Goal: Information Seeking & Learning: Check status

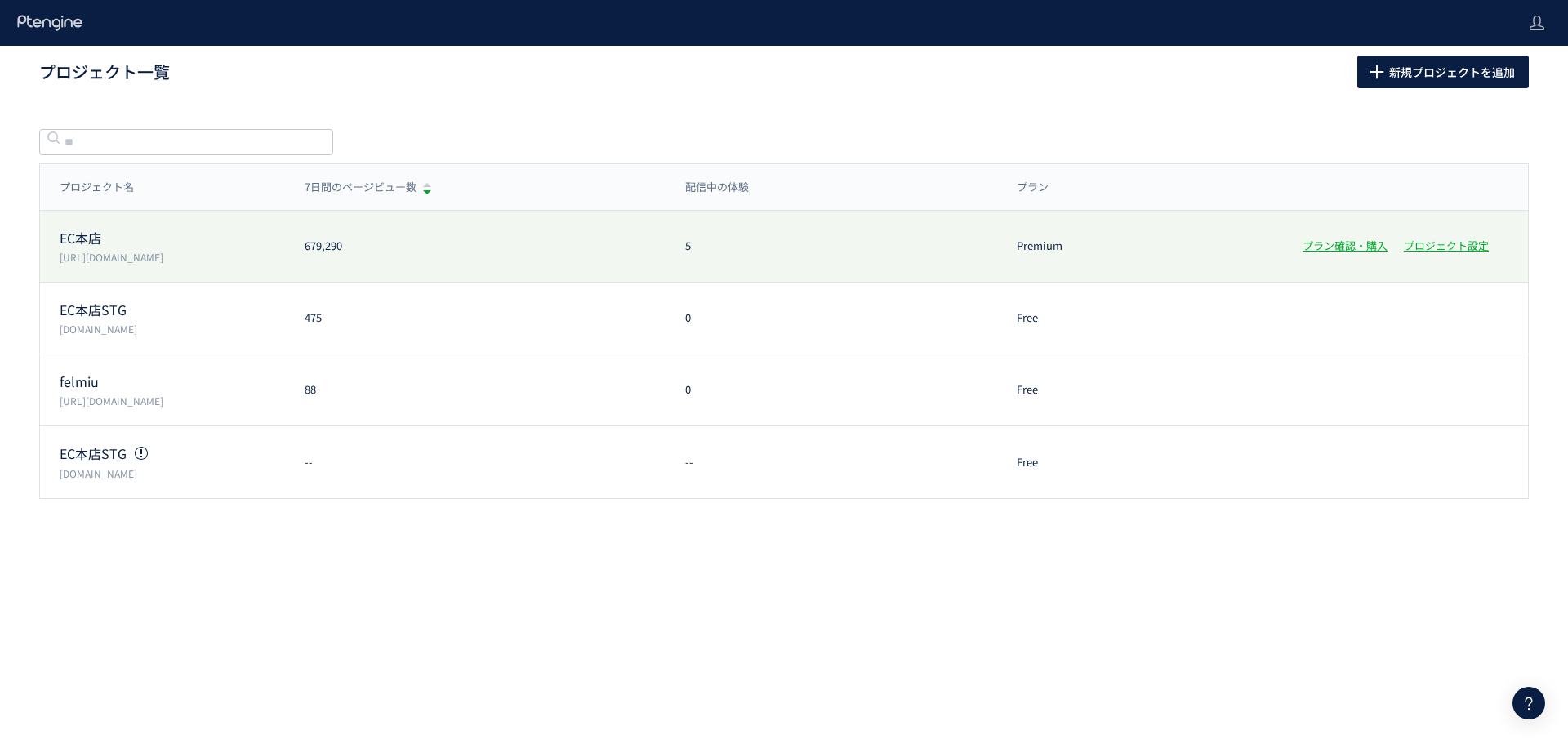
click at [79, 264] on p "[URL][DOMAIN_NAME]" at bounding box center [172, 257] width 225 height 14
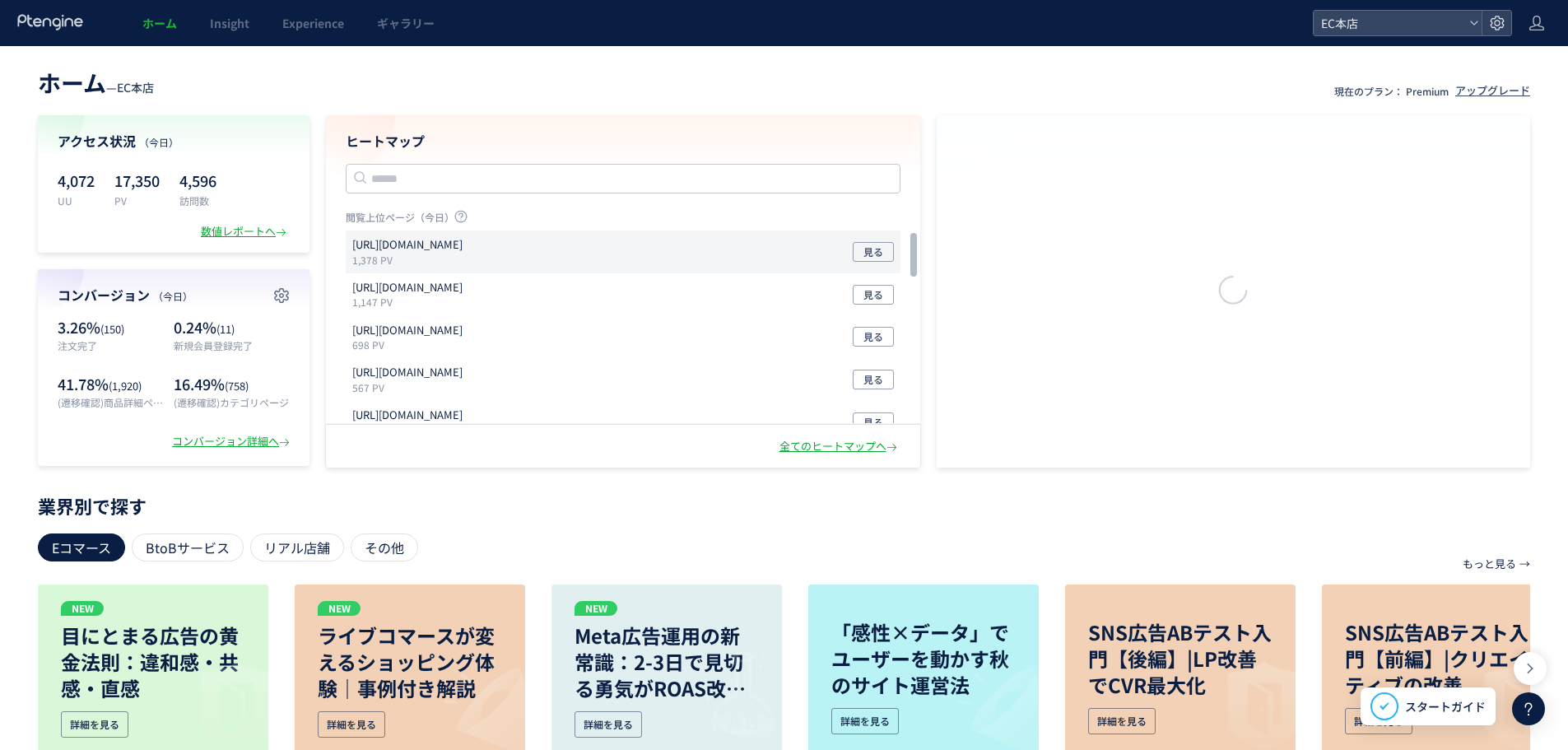
click at [544, 255] on div "https://etvos.com/shop/default.aspx 1,378 PV 見る" at bounding box center [623, 251] width 555 height 42
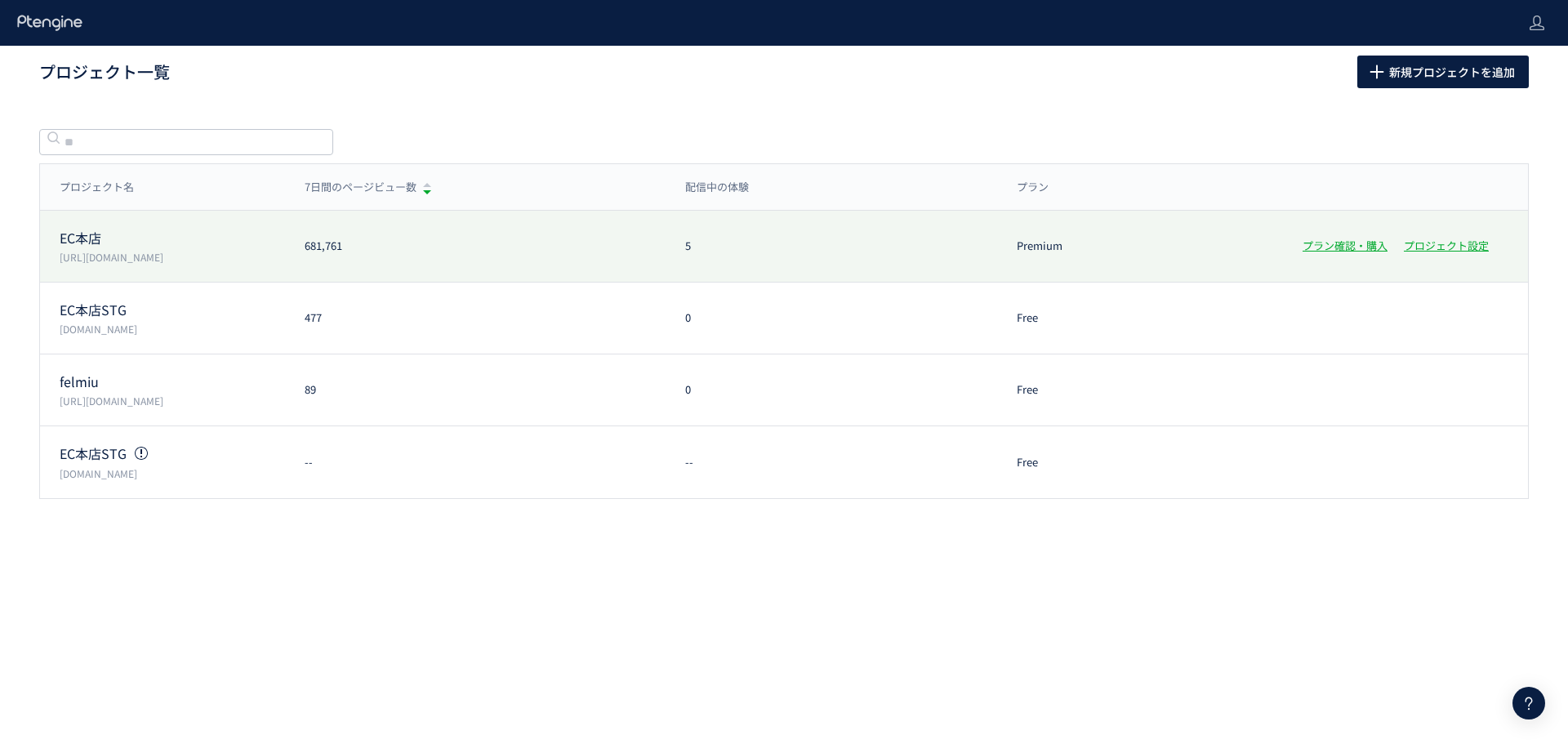
click at [171, 241] on p "EC本店" at bounding box center [172, 238] width 225 height 19
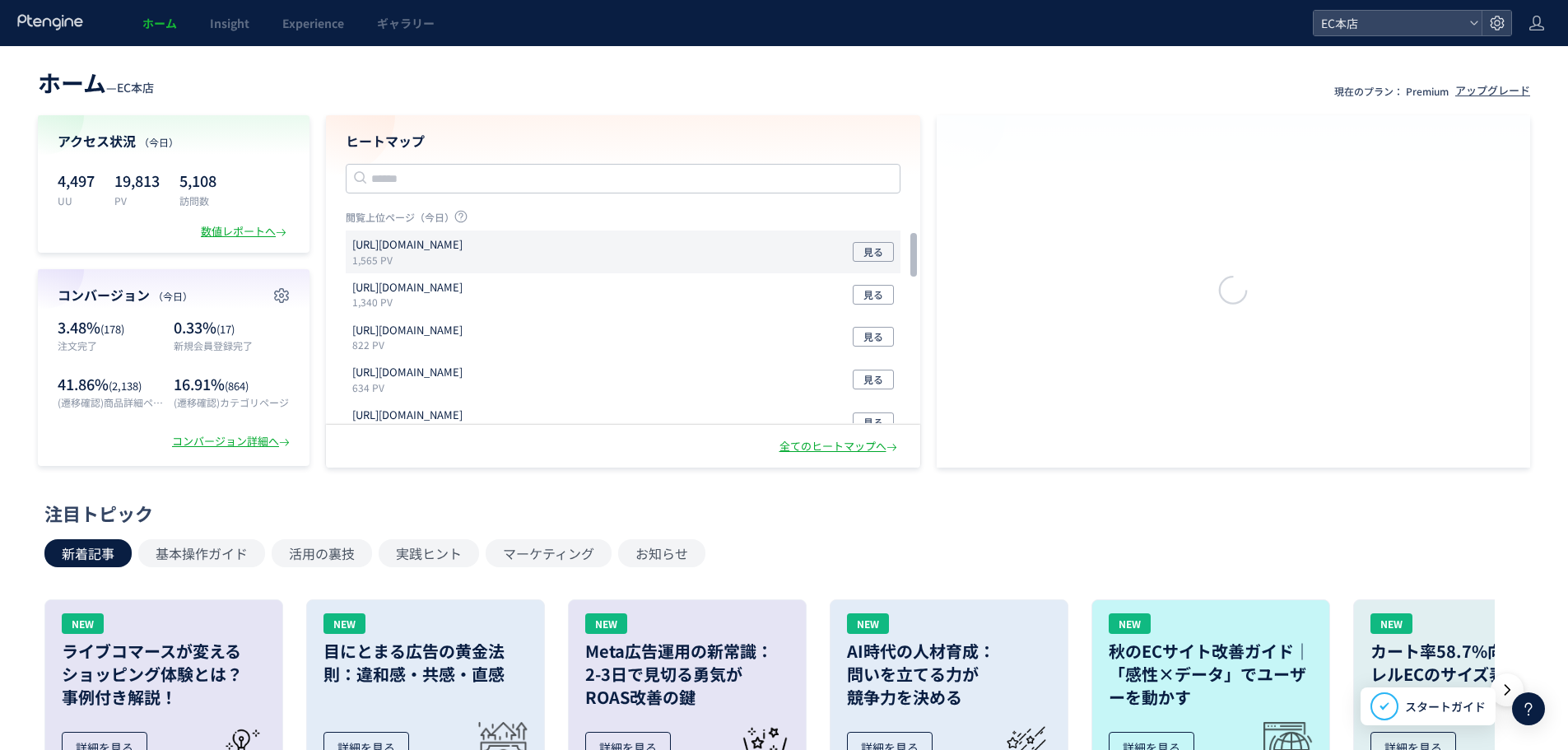
click at [545, 242] on div "[URL][DOMAIN_NAME] 1,565 PV 見る" at bounding box center [623, 251] width 555 height 42
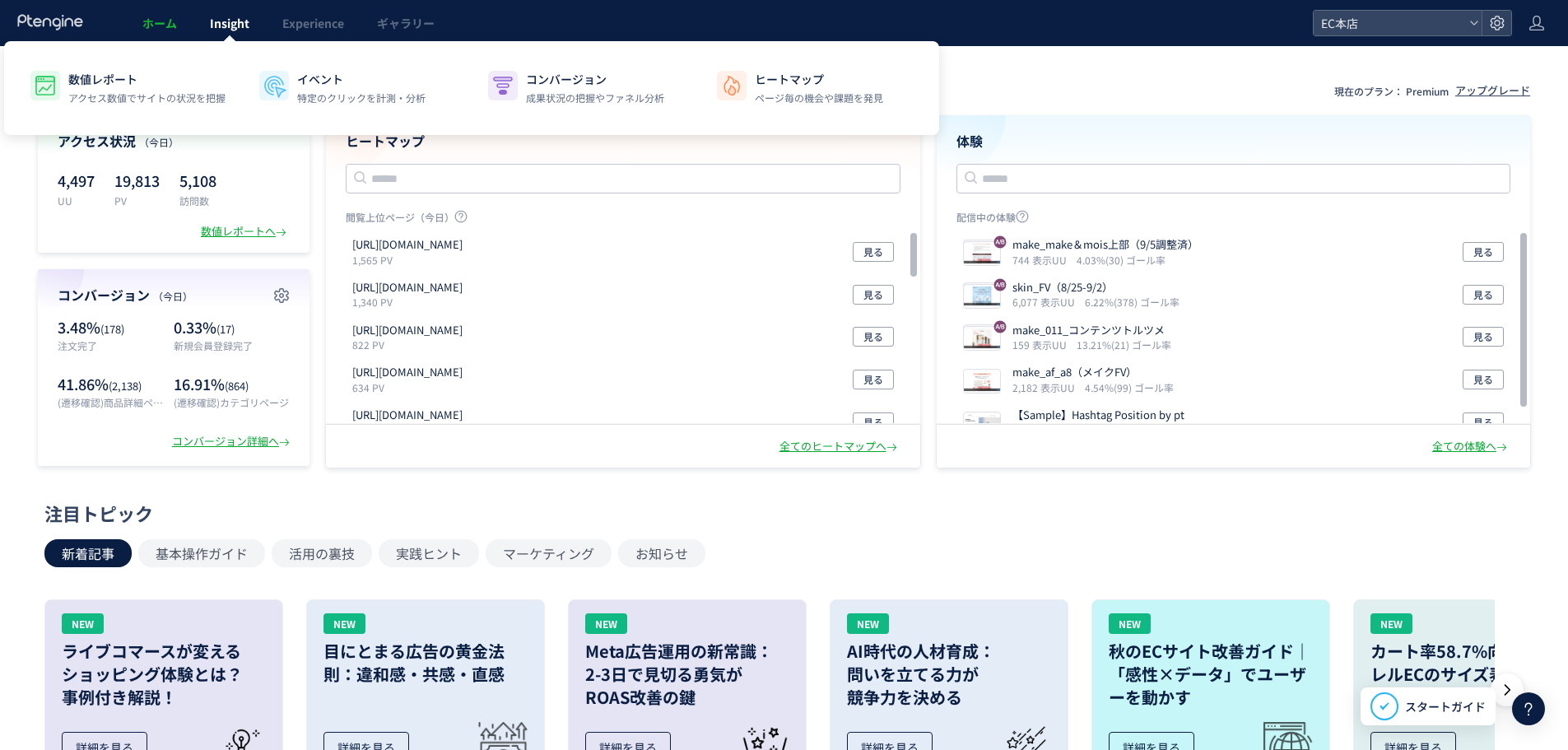
click at [235, 23] on span "Insight" at bounding box center [229, 23] width 40 height 16
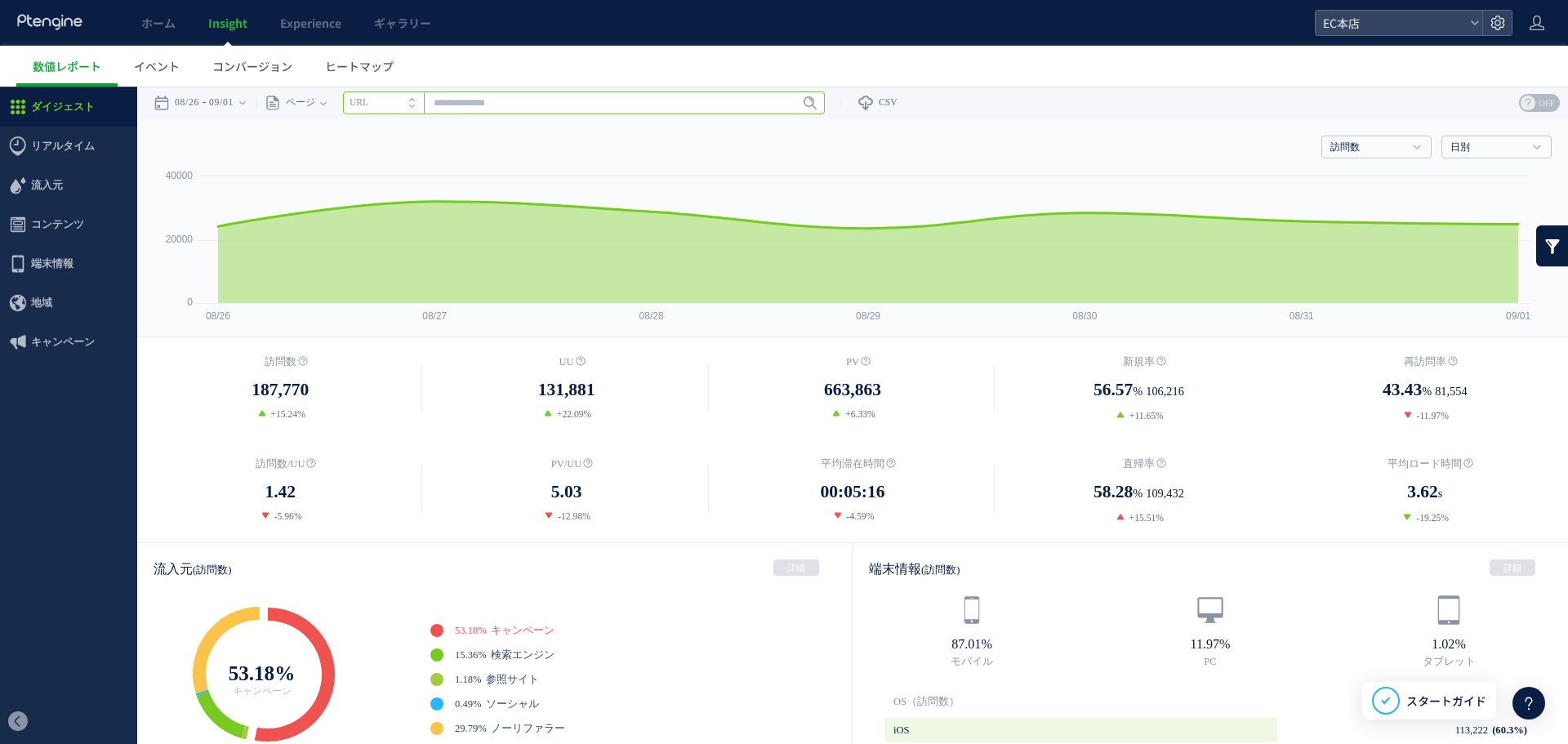
click at [476, 103] on input "text" at bounding box center [583, 102] width 482 height 23
paste input "**********"
type input "**********"
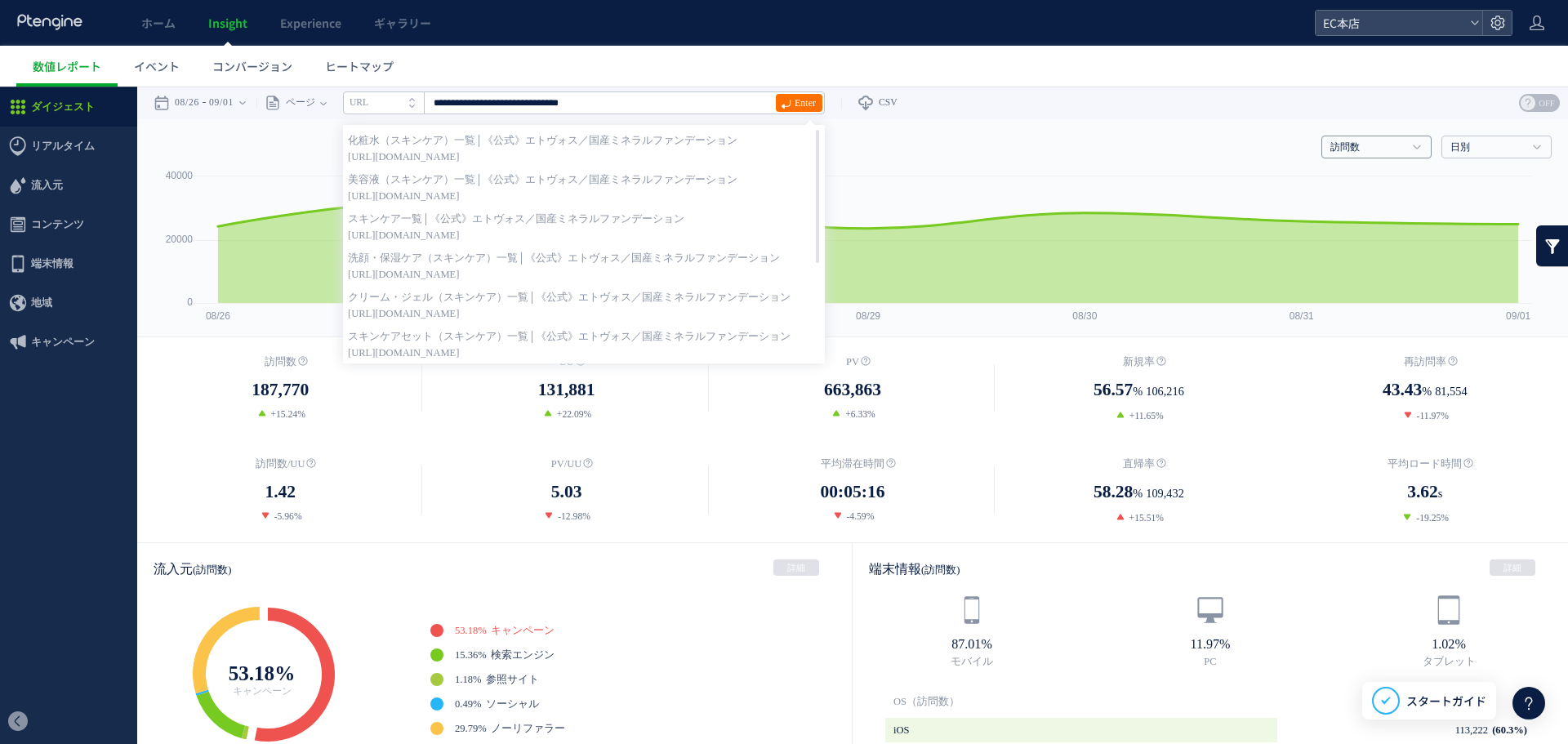
click at [1412, 144] on icon at bounding box center [1417, 147] width 9 height 5
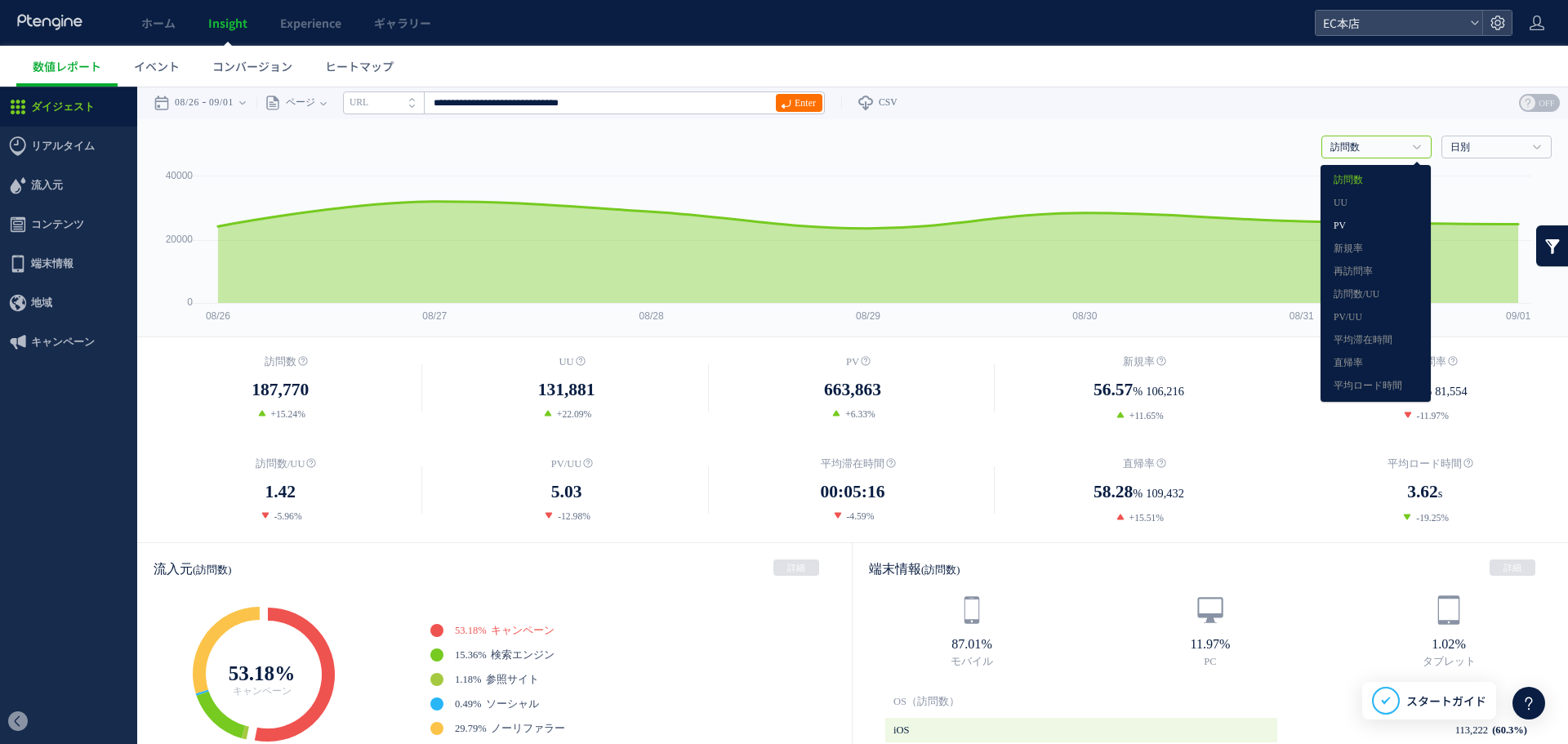
click at [1389, 224] on link "PV" at bounding box center [1376, 226] width 84 height 21
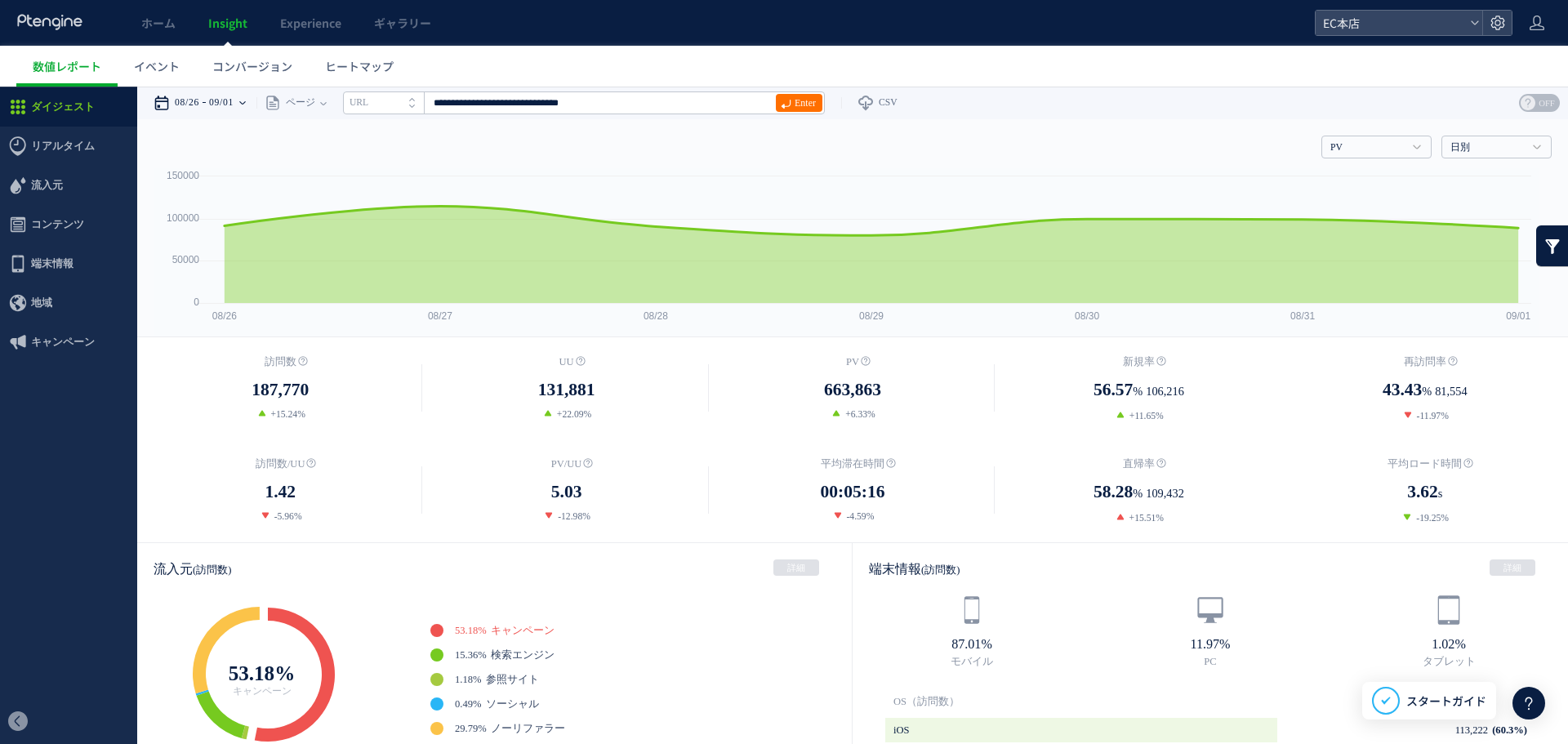
click at [256, 108] on div "08/26 09/01" at bounding box center [205, 103] width 103 height 33
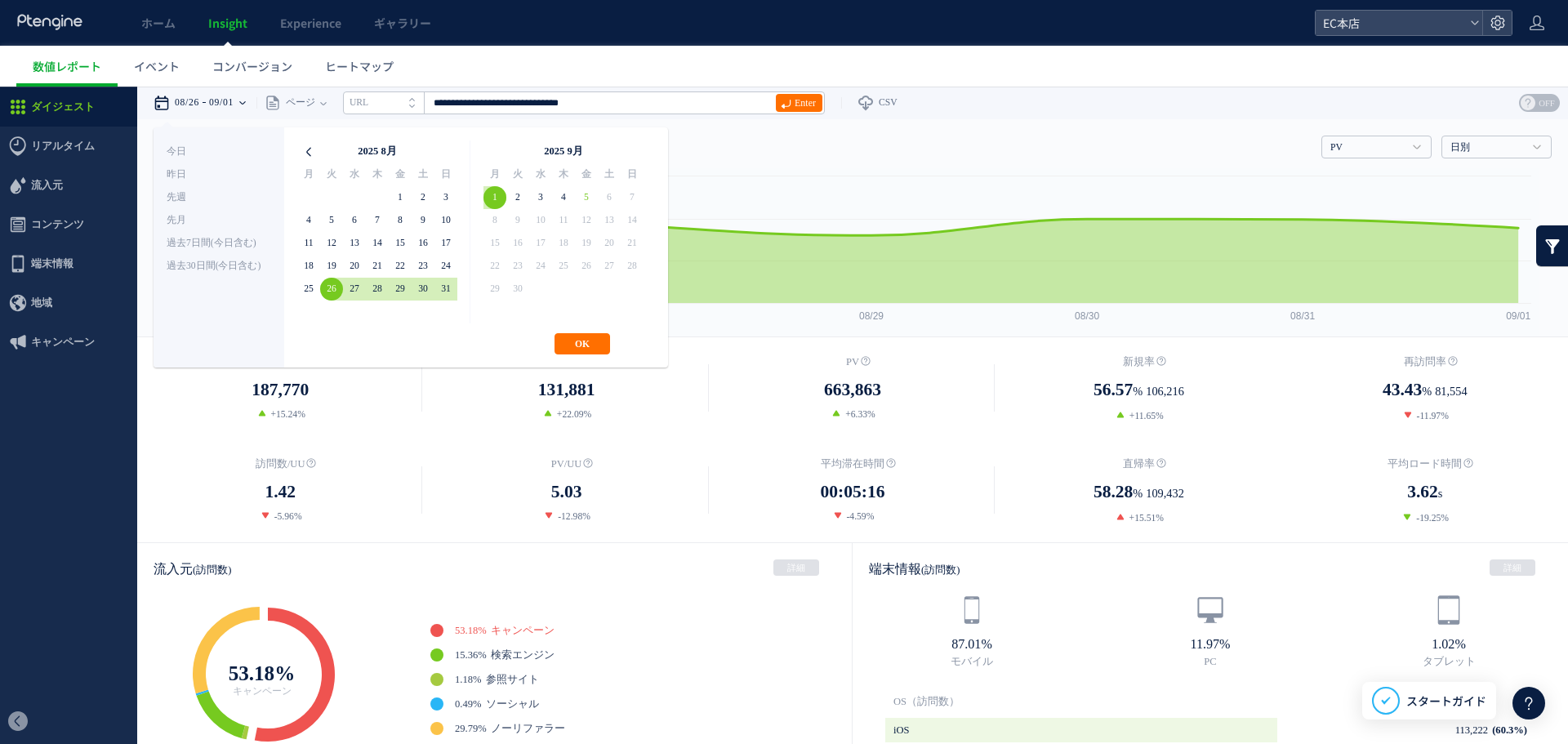
click at [314, 156] on icon at bounding box center [308, 151] width 23 height 23
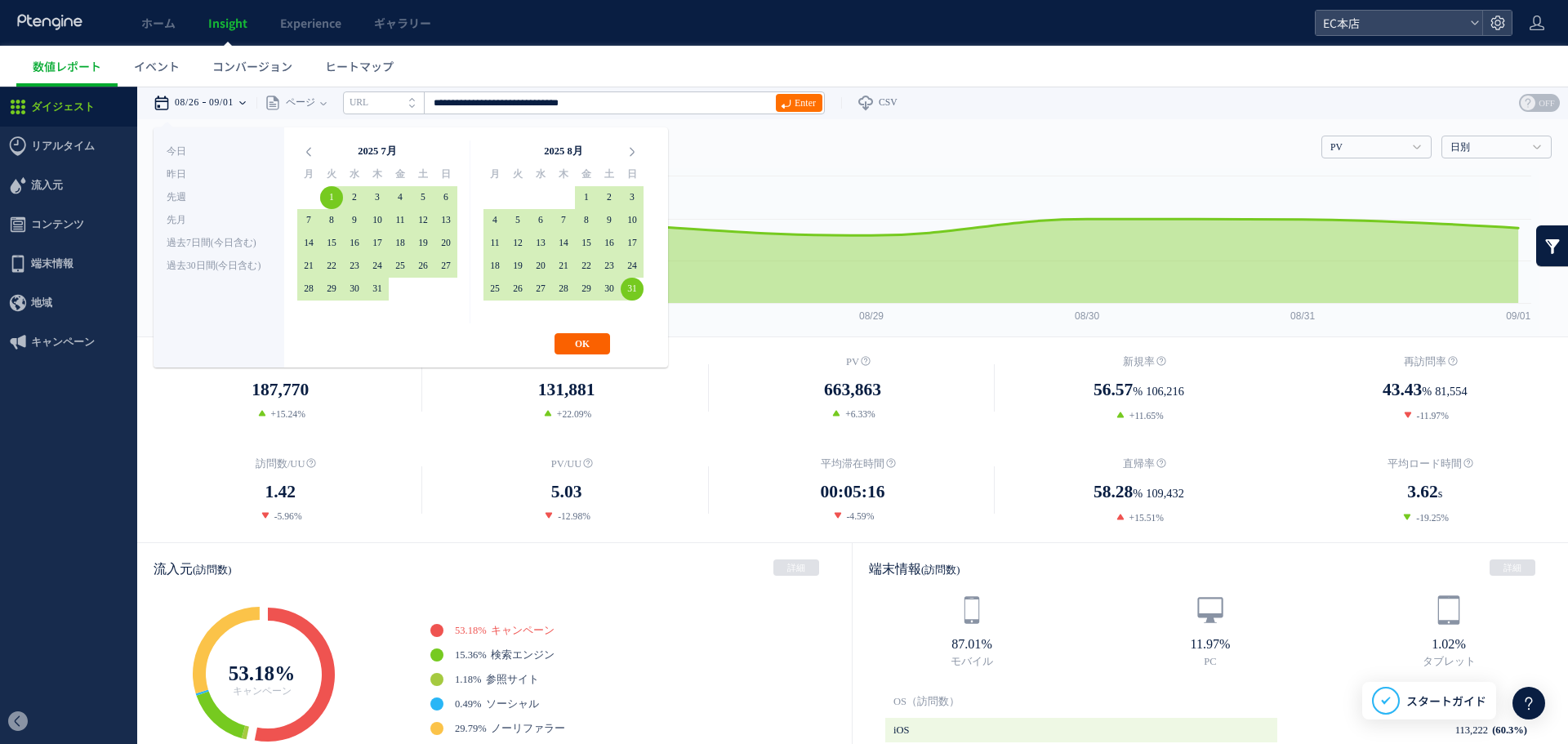
click at [589, 347] on button "OK" at bounding box center [582, 344] width 56 height 21
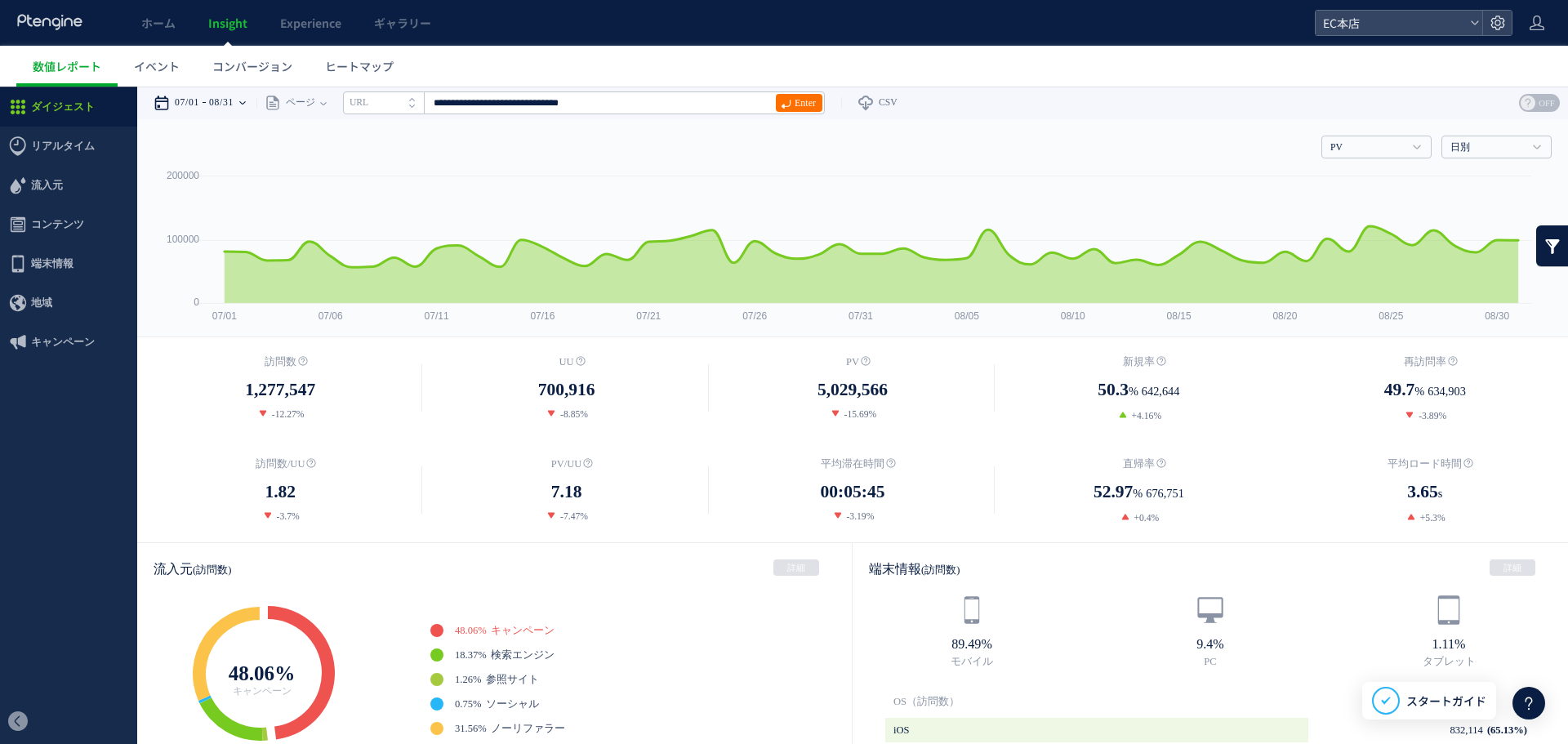
click at [193, 113] on time "07/01" at bounding box center [186, 103] width 25 height 33
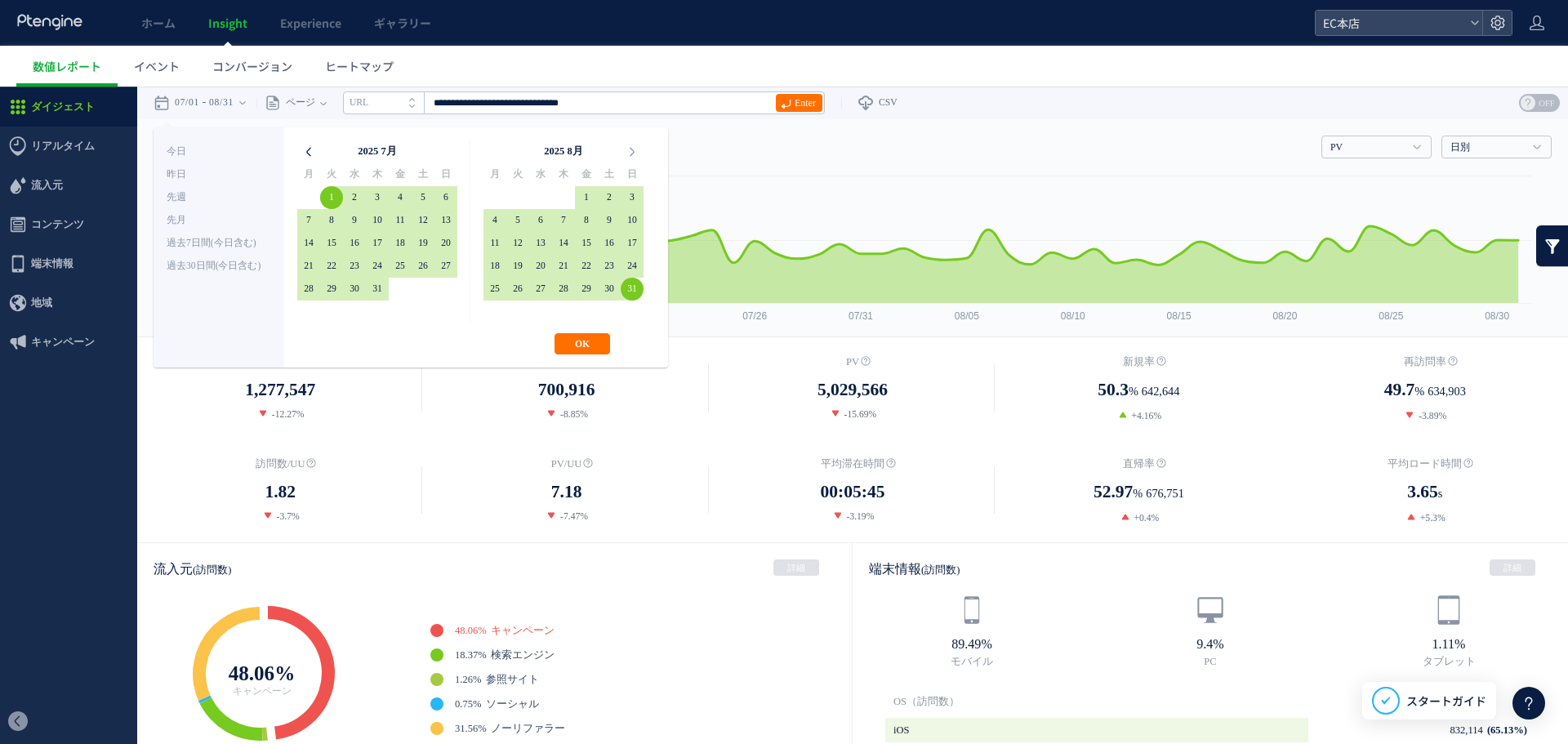
click at [299, 154] on icon at bounding box center [308, 151] width 23 height 23
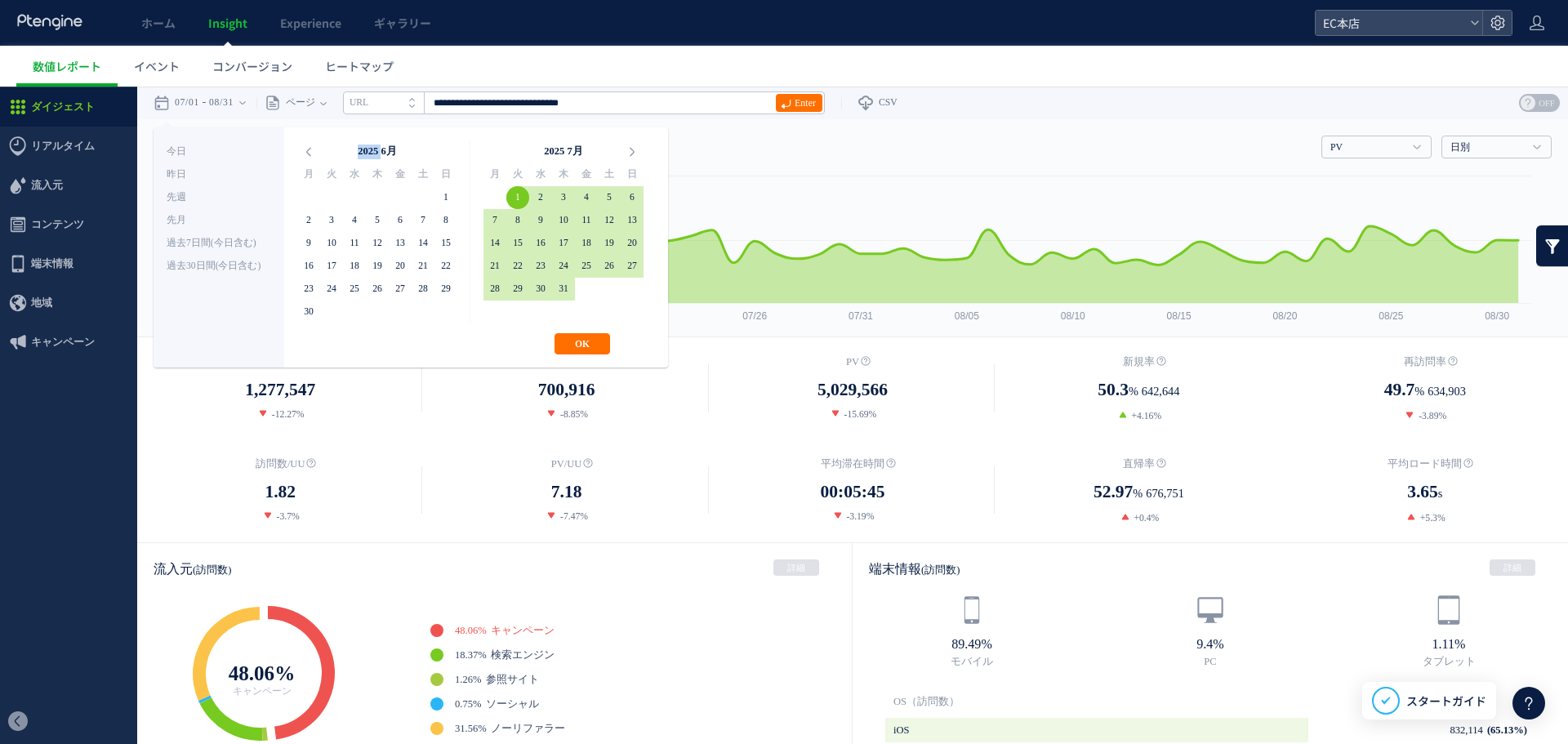
click at [299, 154] on icon at bounding box center [308, 151] width 23 height 23
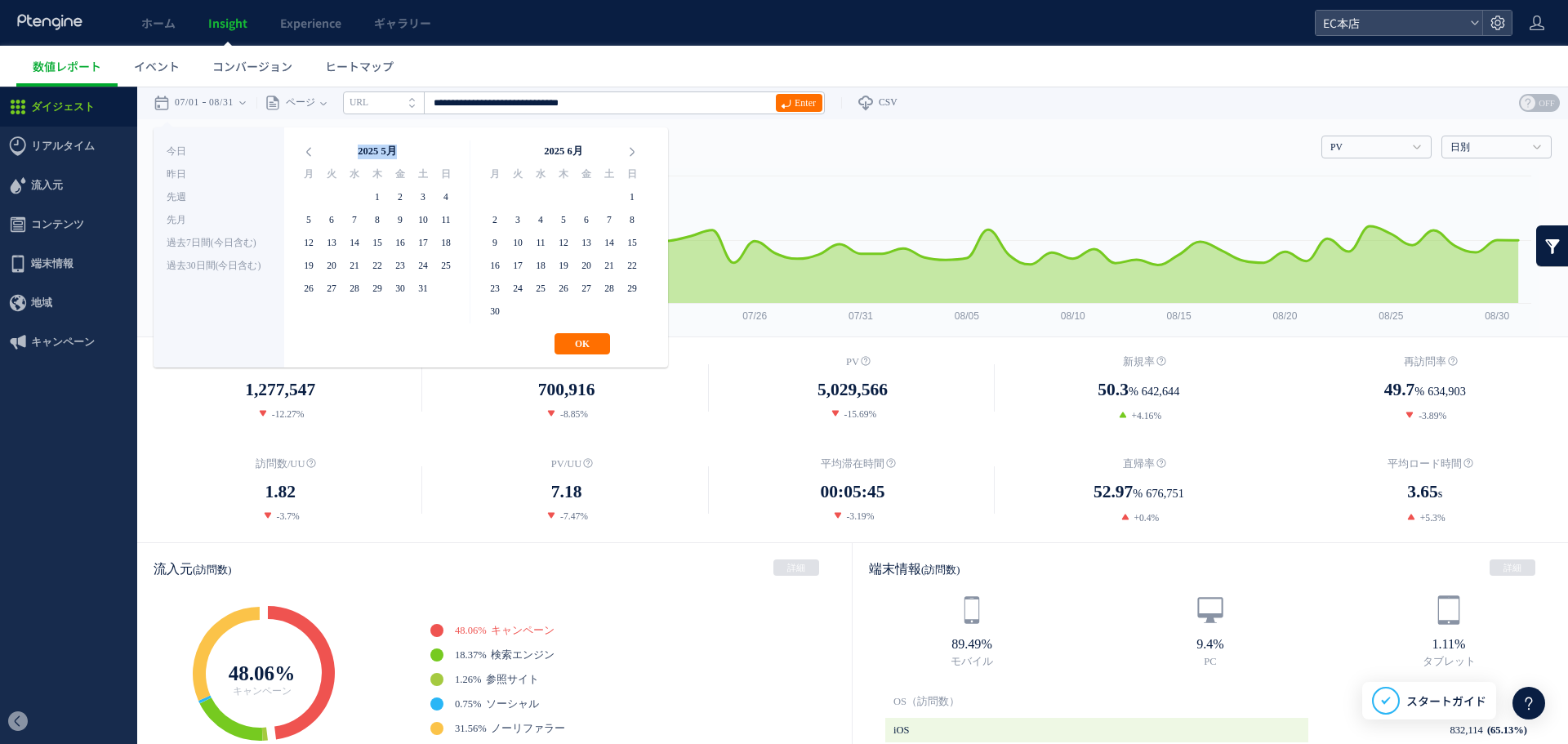
click at [299, 154] on icon at bounding box center [308, 151] width 23 height 23
click at [638, 151] on icon at bounding box center [631, 151] width 23 height 23
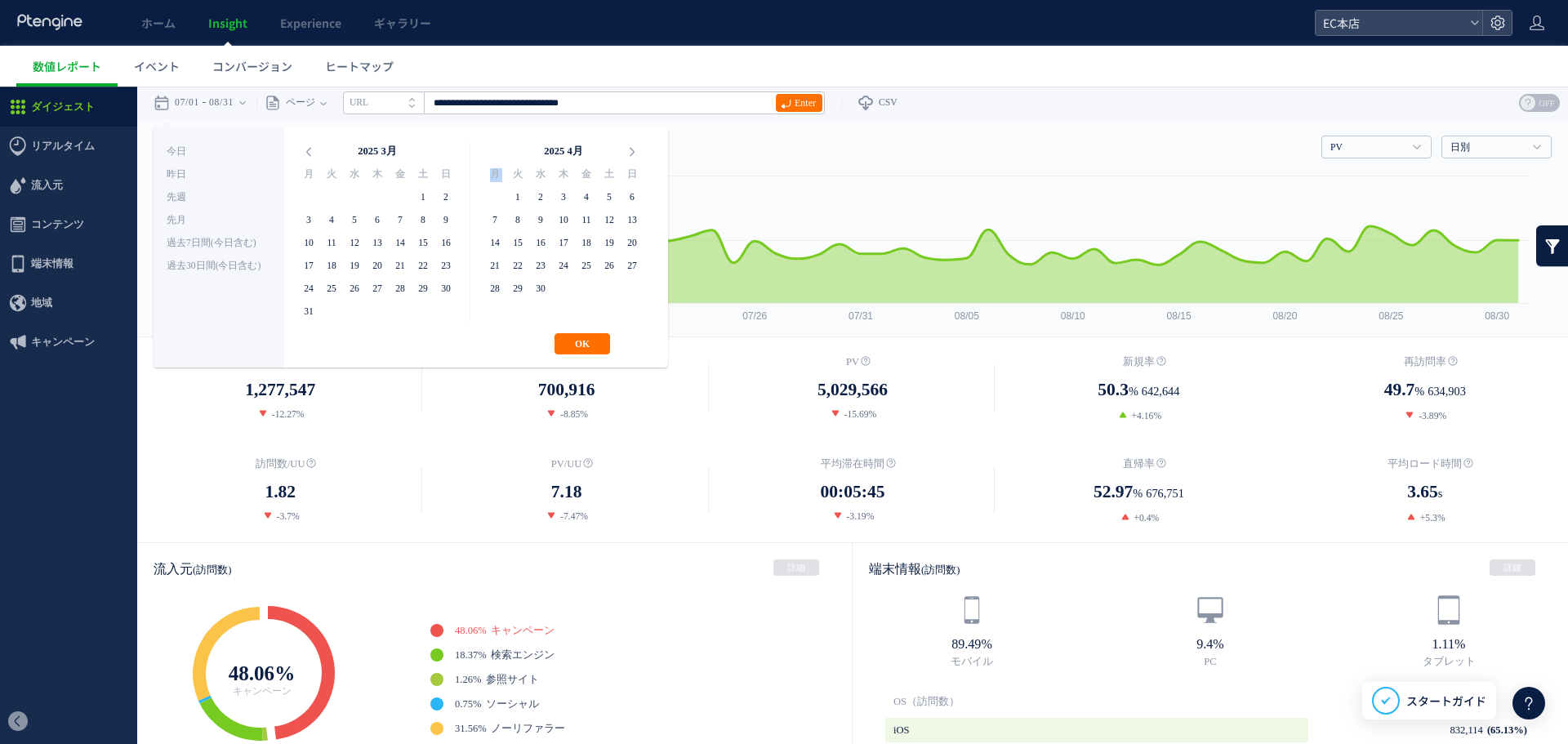
click at [638, 151] on icon at bounding box center [631, 151] width 23 height 23
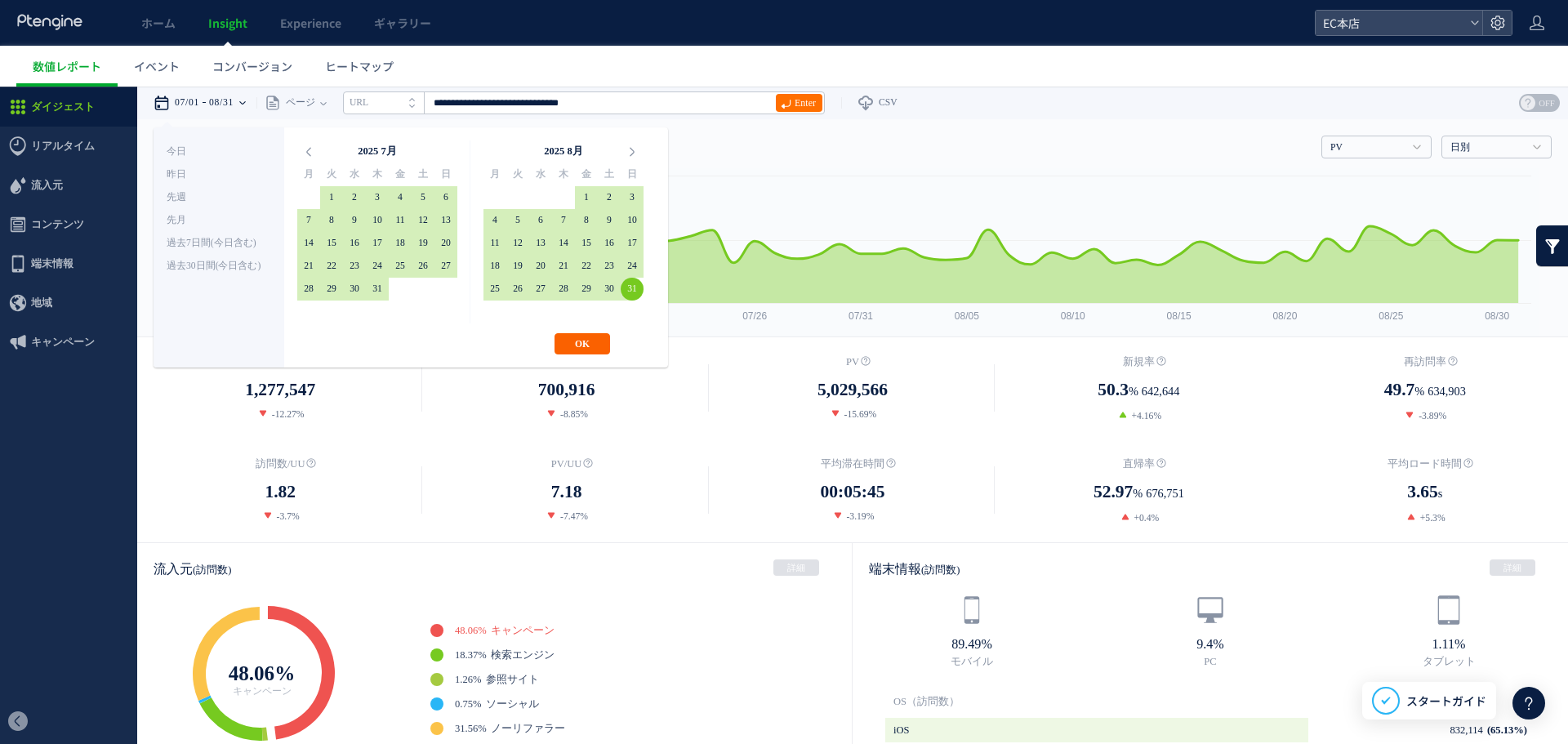
click at [569, 338] on button "OK" at bounding box center [582, 344] width 56 height 21
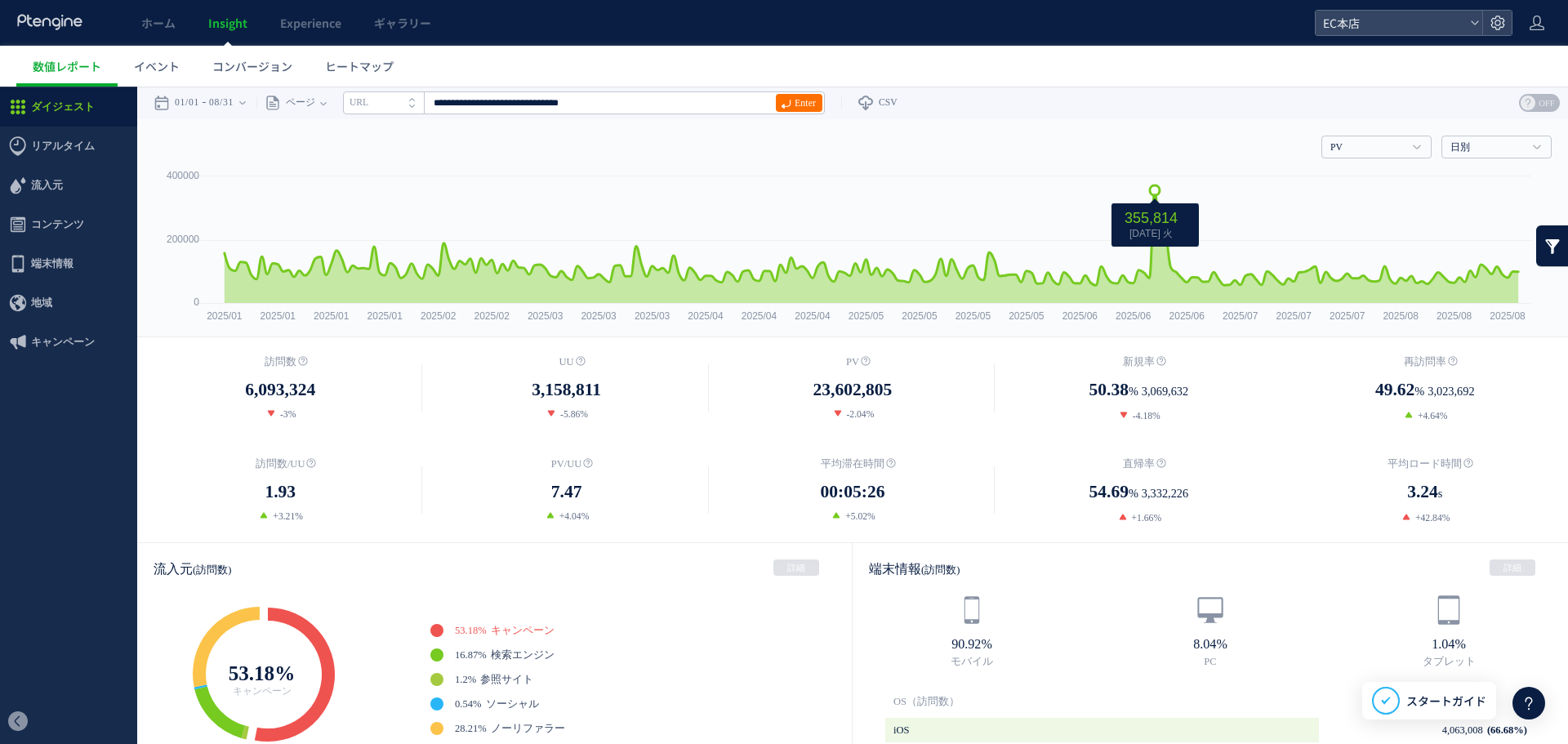
click at [1156, 192] on icon at bounding box center [1154, 190] width 9 height 9
click at [250, 100] on div "01/01 08/31" at bounding box center [205, 103] width 103 height 33
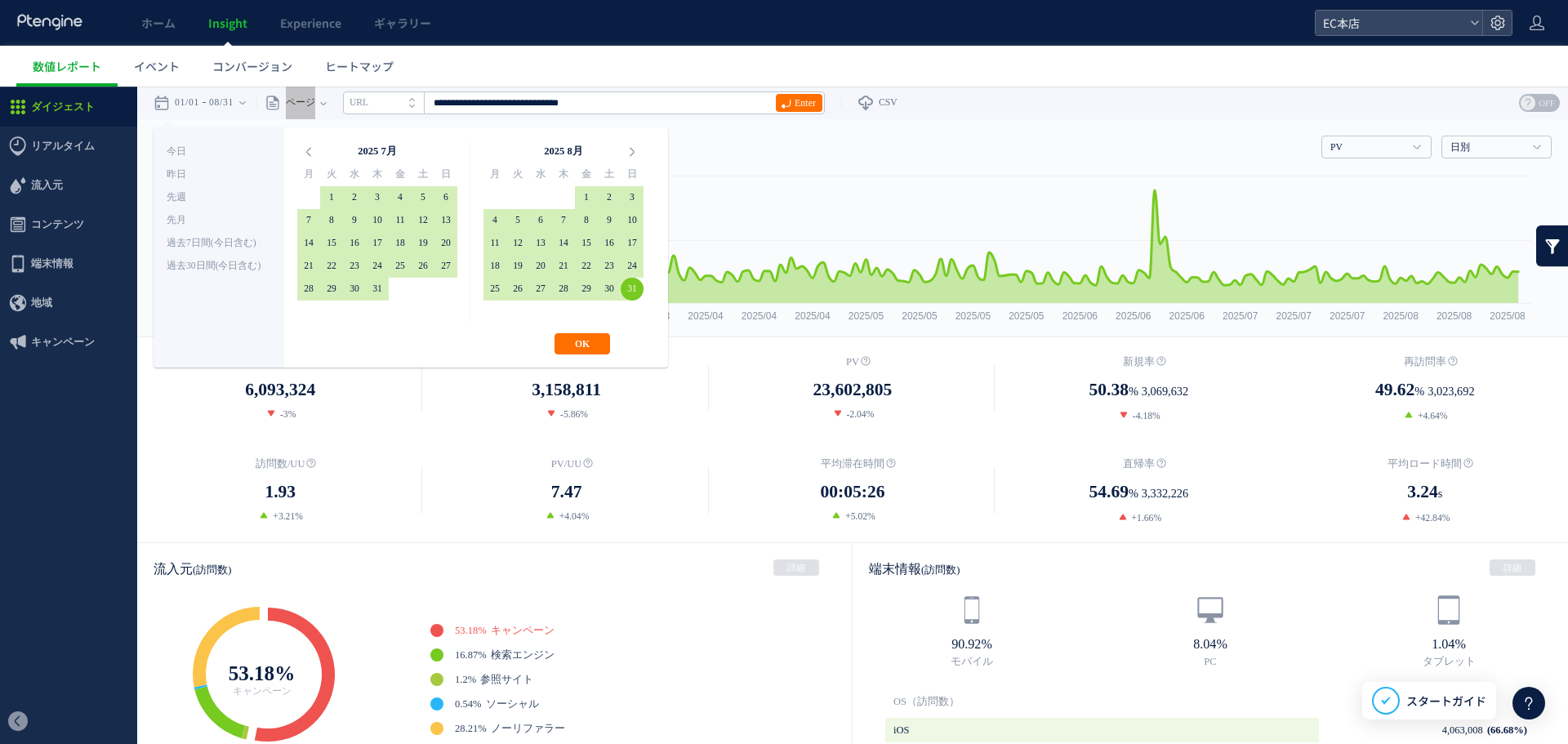
click at [445, 57] on ul "数値レポート イベント コンバージョン ヒートマップ" at bounding box center [792, 66] width 1552 height 41
click at [902, 76] on ul "数値レポート イベント コンバージョン ヒートマップ" at bounding box center [792, 66] width 1552 height 41
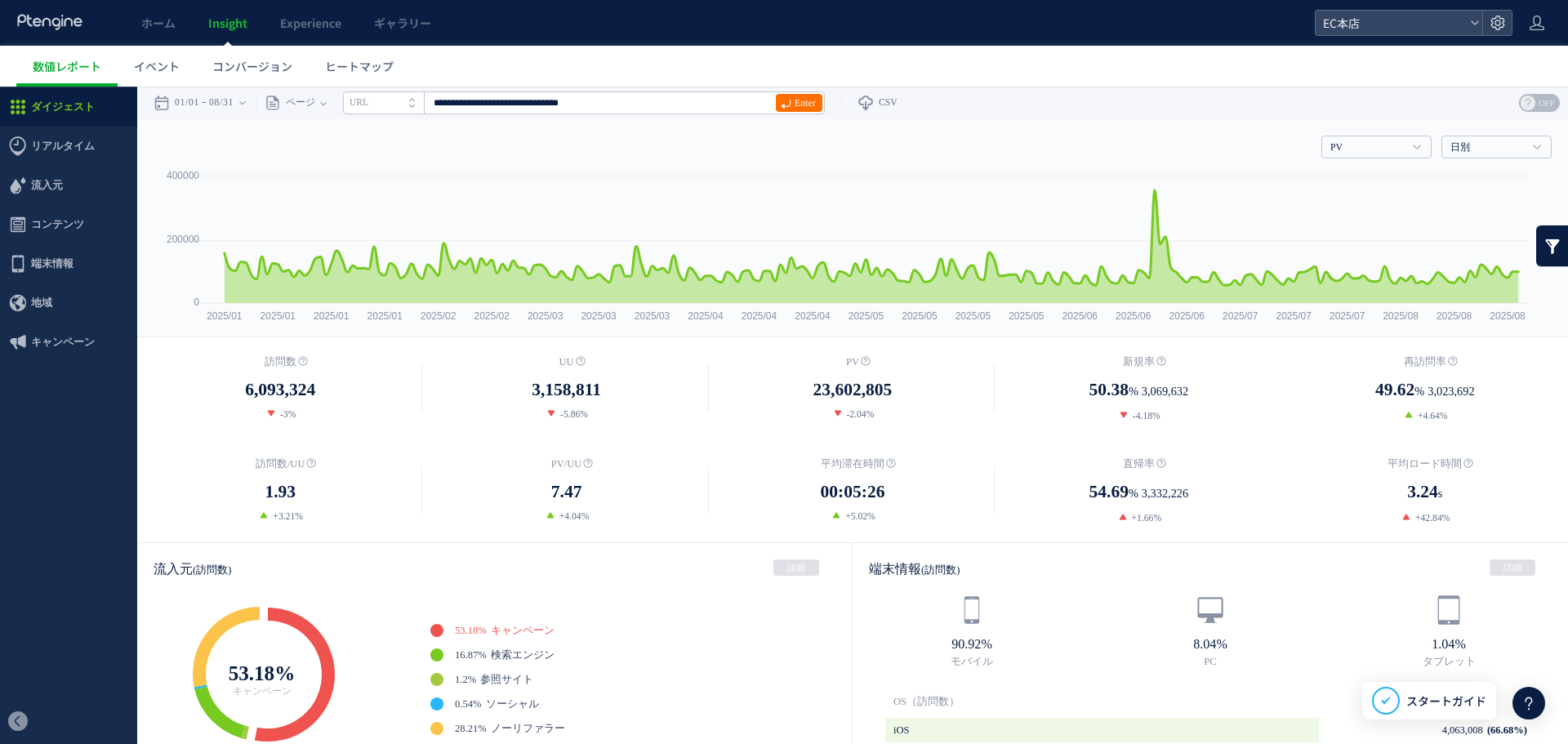
click at [375, 438] on div "訪問数 6,093,324 -3% [GEOGRAPHIC_DATA]" at bounding box center [852, 440] width 1431 height 205
click at [272, 29] on link "Experience" at bounding box center [310, 22] width 94 height 46
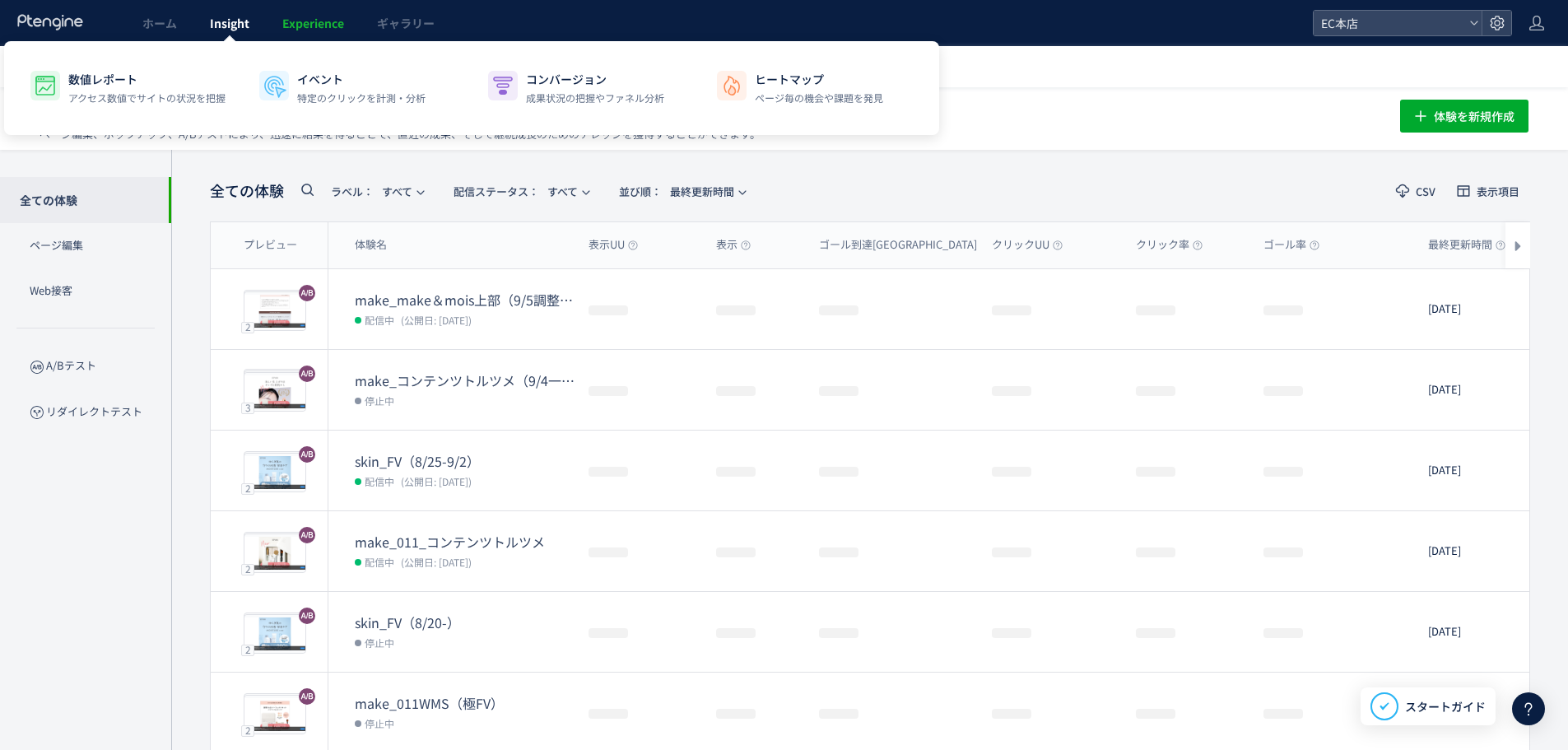
click at [229, 29] on span "Insight" at bounding box center [229, 23] width 40 height 16
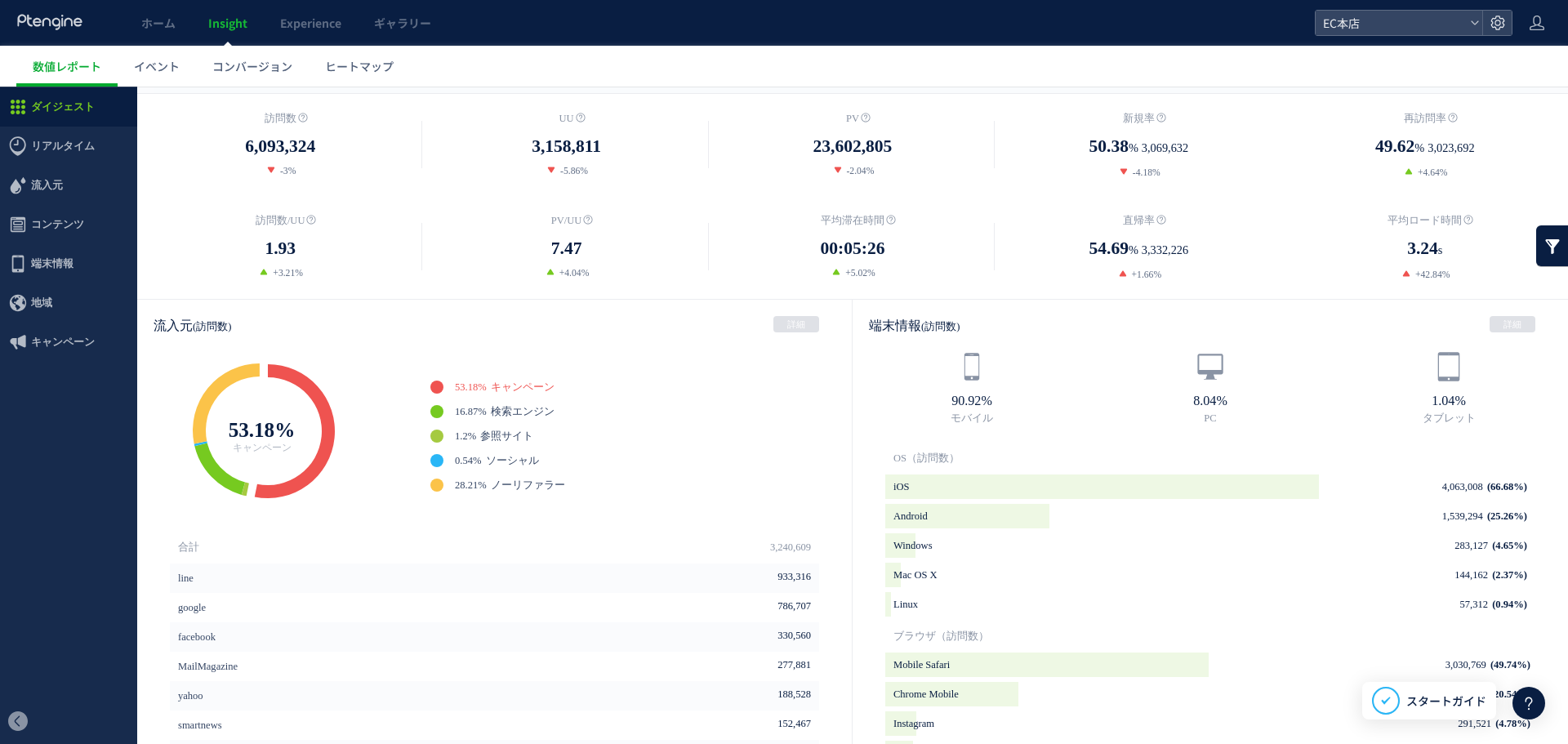
scroll to position [245, 0]
